Goal: Transaction & Acquisition: Purchase product/service

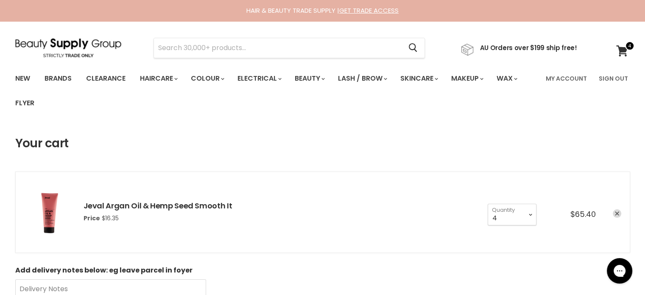
click at [615, 212] on icon "remove Jeval Argan Oil & Hemp Seed Smooth It" at bounding box center [617, 213] width 4 height 4
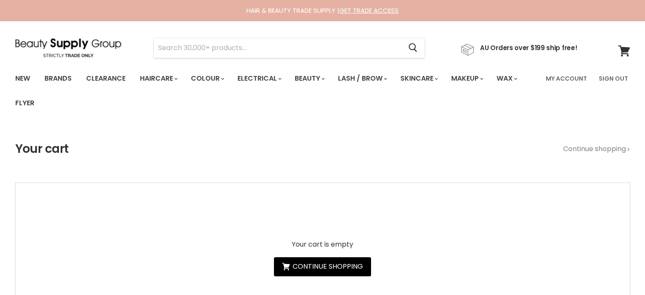
click at [189, 45] on input "Search" at bounding box center [278, 48] width 248 height 20
type input "OLAPLEX TAKE HOME TREATMENT KIT"
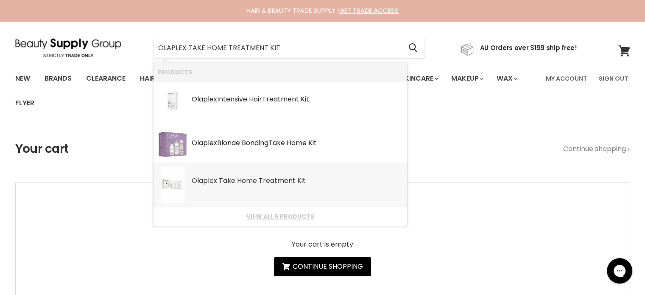
click at [237, 181] on b "Home" at bounding box center [247, 181] width 20 height 10
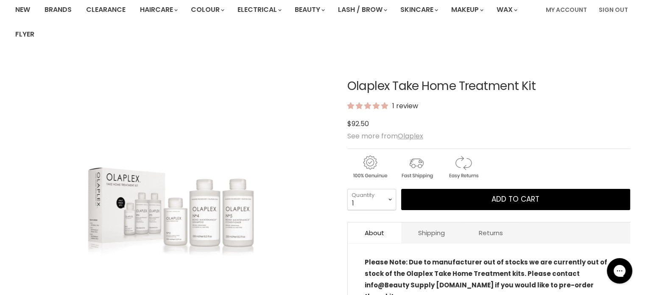
scroll to position [127, 0]
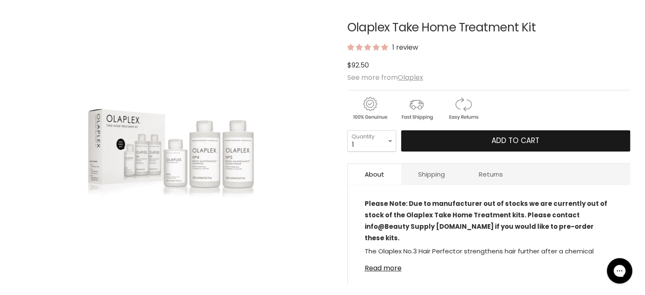
click at [522, 139] on span "Add to cart" at bounding box center [515, 140] width 48 height 10
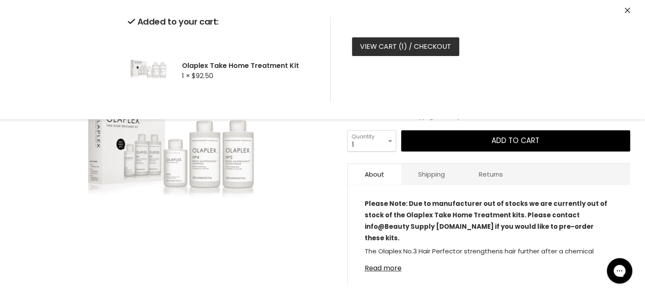
click at [369, 45] on link "View cart ( 1 ) / Checkout" at bounding box center [405, 46] width 107 height 19
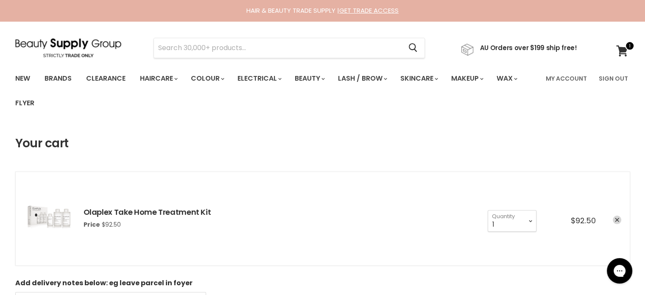
scroll to position [212, 0]
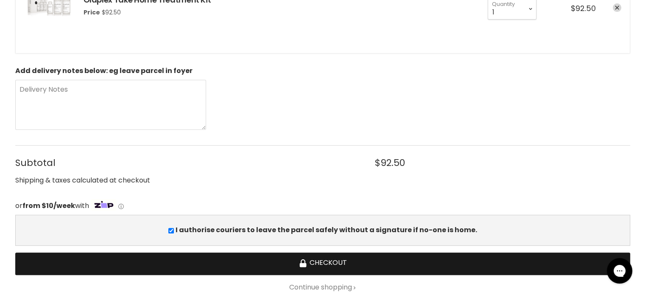
click at [327, 261] on button "Checkout" at bounding box center [322, 263] width 615 height 22
